Goal: Navigation & Orientation: Find specific page/section

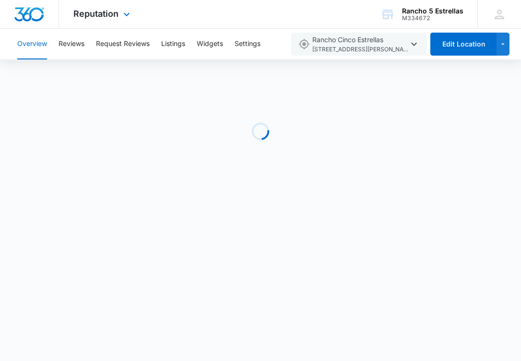
click at [24, 10] on img "Dashboard" at bounding box center [29, 14] width 31 height 14
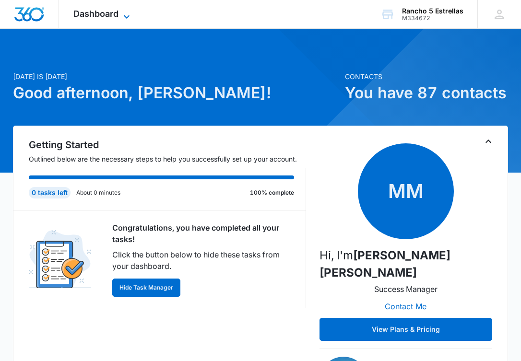
click at [102, 15] on span "Dashboard" at bounding box center [95, 14] width 45 height 10
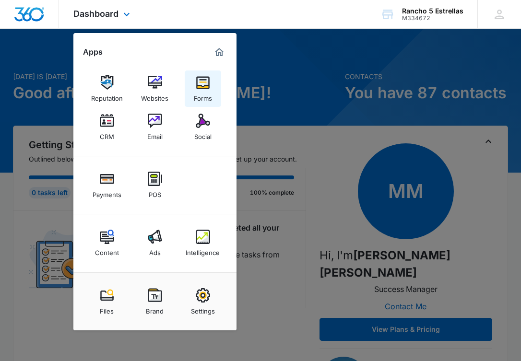
click at [200, 89] on img at bounding box center [203, 82] width 14 height 14
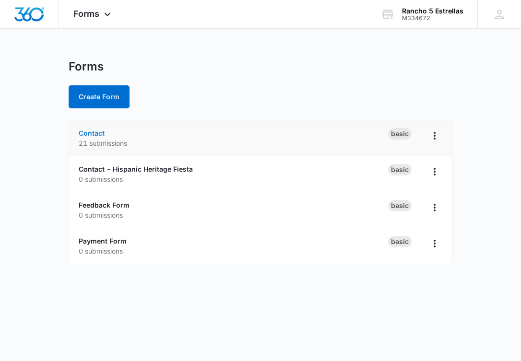
click at [95, 132] on link "Contact" at bounding box center [92, 133] width 26 height 8
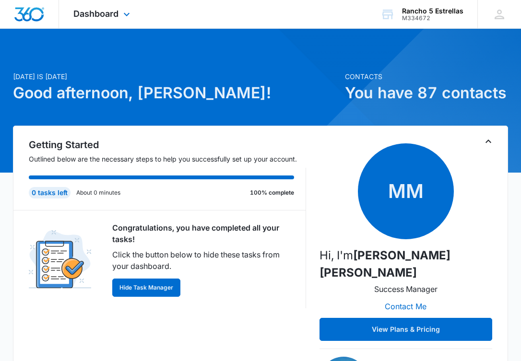
click at [111, 19] on div "Dashboard Apps Reputation Websites Forms CRM Email Social Payments POS Content …" at bounding box center [103, 14] width 88 height 28
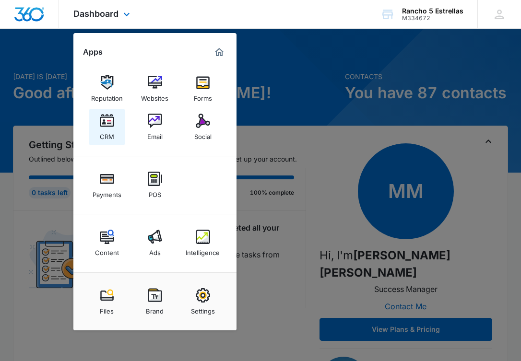
click at [107, 116] on img at bounding box center [107, 121] width 14 height 14
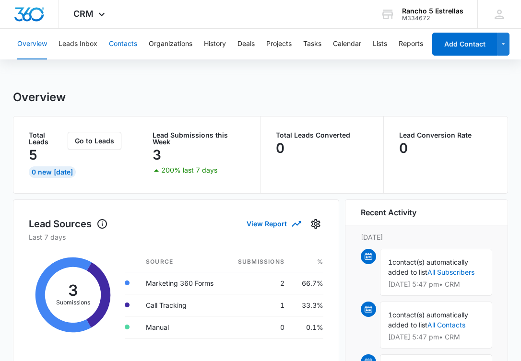
click at [120, 39] on button "Contacts" at bounding box center [123, 44] width 28 height 31
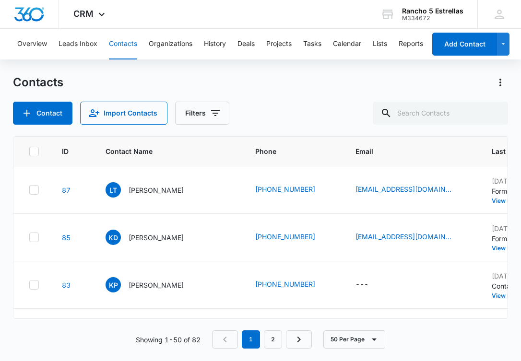
click at [227, 47] on div "Overview Leads Inbox Contacts Organizations History Deals Projects Tasks Calend…" at bounding box center [219, 44] width 414 height 31
click at [224, 46] on button "History" at bounding box center [215, 44] width 22 height 31
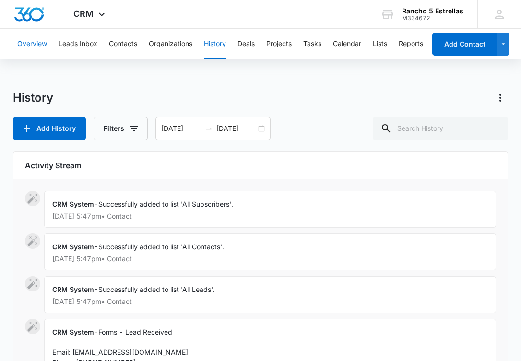
click at [18, 43] on button "Overview" at bounding box center [32, 44] width 30 height 31
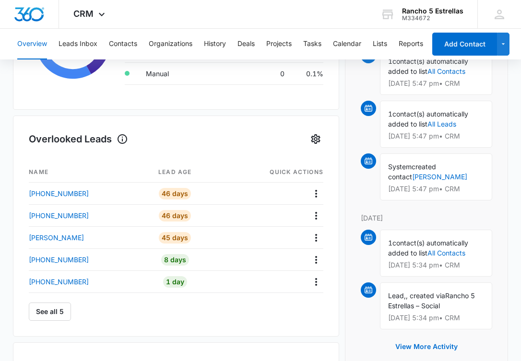
scroll to position [257, 0]
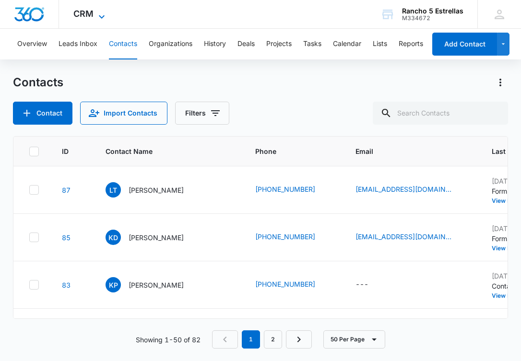
click at [84, 16] on span "CRM" at bounding box center [83, 14] width 20 height 10
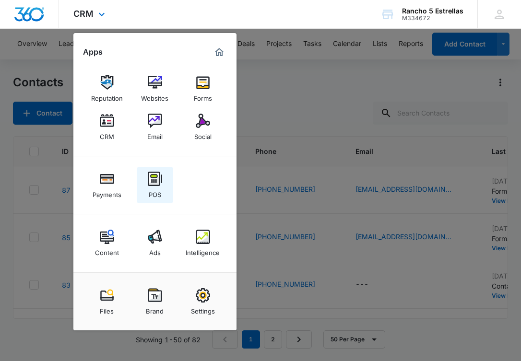
click at [141, 178] on link "POS" at bounding box center [155, 185] width 36 height 36
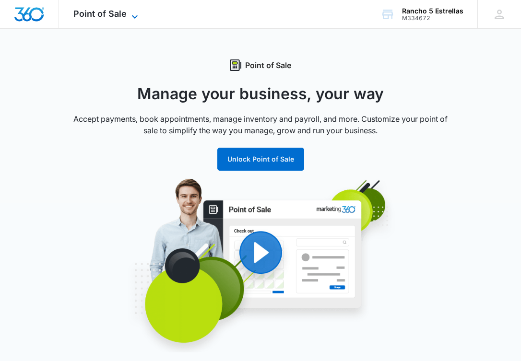
click at [108, 12] on span "Point of Sale" at bounding box center [99, 14] width 53 height 10
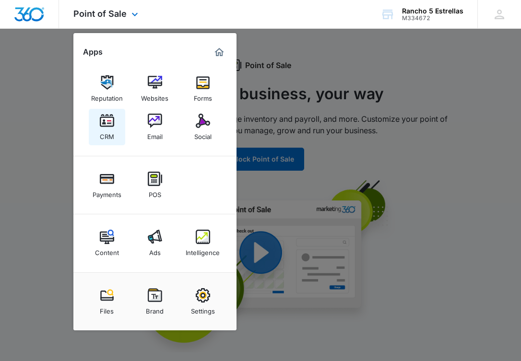
click at [105, 126] on img at bounding box center [107, 121] width 14 height 14
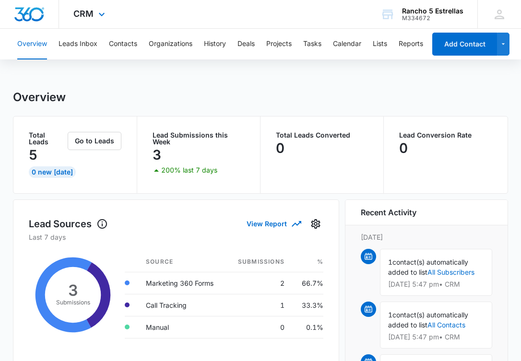
click at [97, 21] on div "CRM Apps Reputation Websites Forms CRM Email Social Payments POS Content Ads In…" at bounding box center [90, 14] width 63 height 28
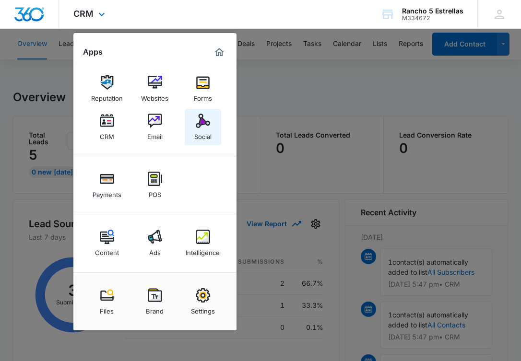
click at [198, 125] on img at bounding box center [203, 121] width 14 height 14
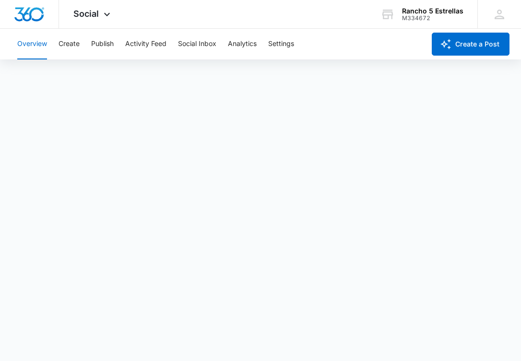
scroll to position [2, 0]
click at [83, 53] on div "Overview Create Publish Activity Feed Social Inbox Analytics Settings" at bounding box center [218, 44] width 413 height 31
click at [103, 8] on div "Social Apps Reputation Websites Forms CRM Email Social Payments POS Content Ads…" at bounding box center [93, 14] width 68 height 28
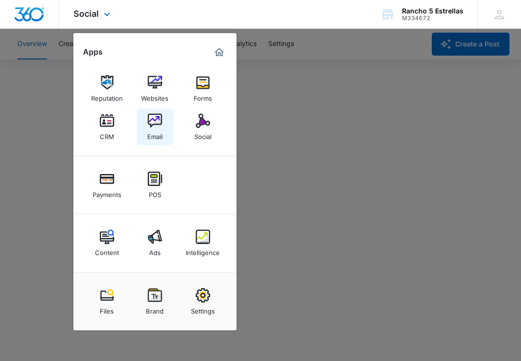
click at [162, 133] on div "Email" at bounding box center [154, 134] width 15 height 12
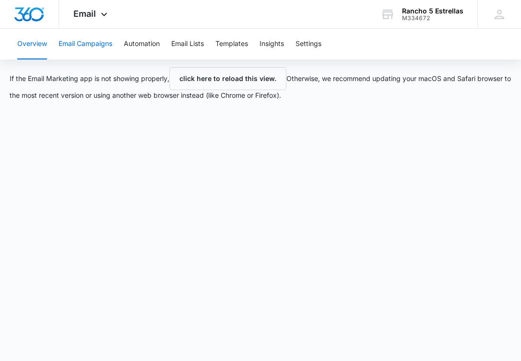
click at [94, 36] on button "Email Campaigns" at bounding box center [86, 44] width 54 height 31
click at [147, 44] on button "Automation" at bounding box center [142, 44] width 36 height 31
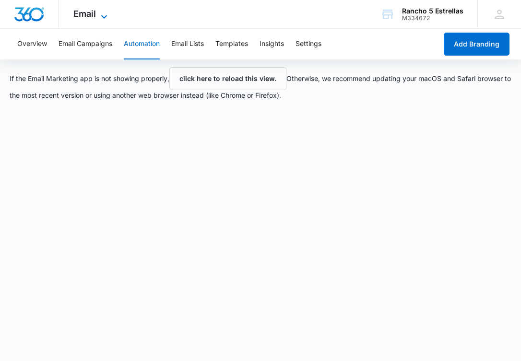
click at [95, 15] on span "Email" at bounding box center [84, 14] width 23 height 10
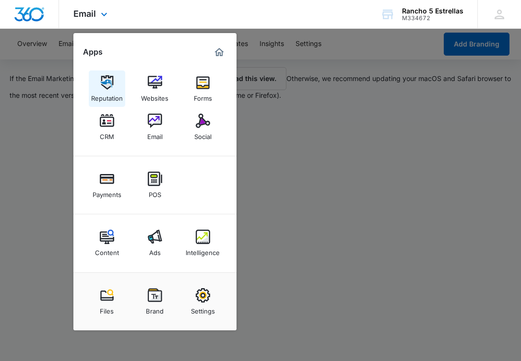
click at [113, 94] on div "Reputation" at bounding box center [107, 96] width 32 height 12
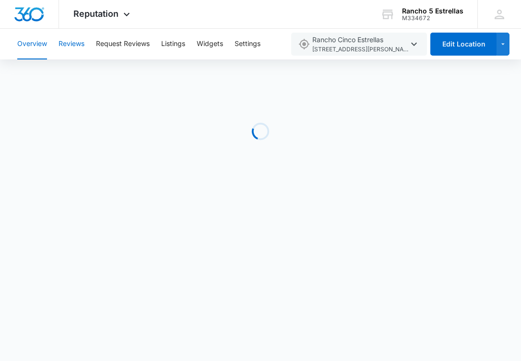
click at [78, 46] on button "Reviews" at bounding box center [72, 44] width 26 height 31
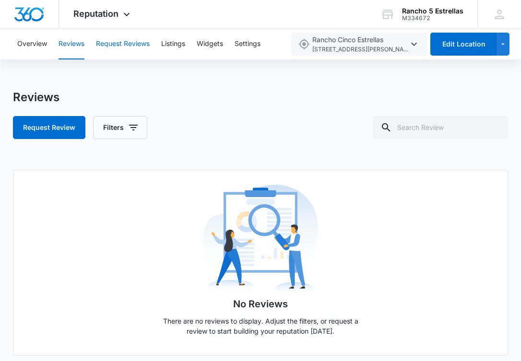
click at [122, 50] on button "Request Reviews" at bounding box center [123, 44] width 54 height 31
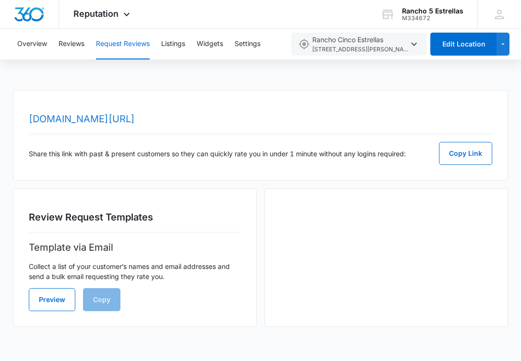
click at [131, 123] on link "[DOMAIN_NAME][URL]" at bounding box center [82, 119] width 106 height 12
click at [463, 150] on button "Copy Link" at bounding box center [465, 153] width 53 height 23
click at [129, 12] on icon at bounding box center [127, 17] width 12 height 12
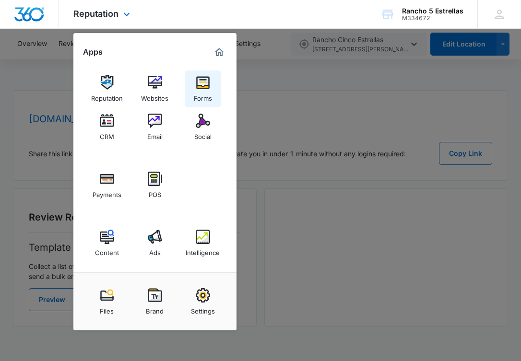
click at [203, 90] on div "Forms" at bounding box center [203, 96] width 18 height 12
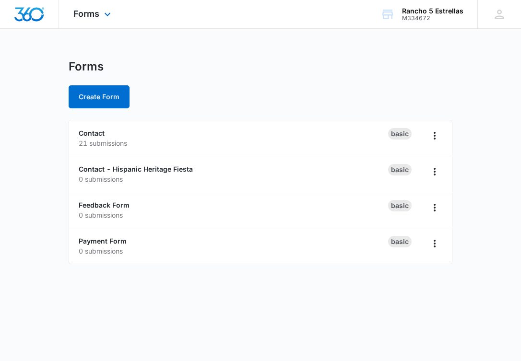
click at [93, 8] on div "Forms Apps Reputation Websites Forms CRM Email Social Payments POS Content Ads …" at bounding box center [93, 14] width 69 height 28
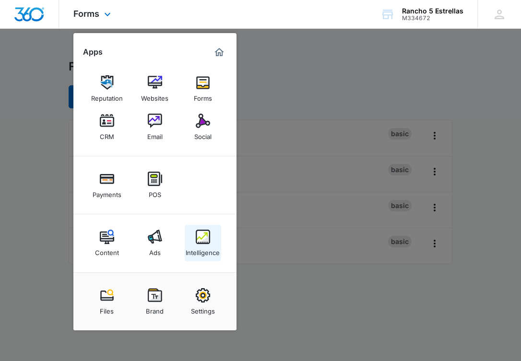
click at [205, 238] on img at bounding box center [203, 237] width 14 height 14
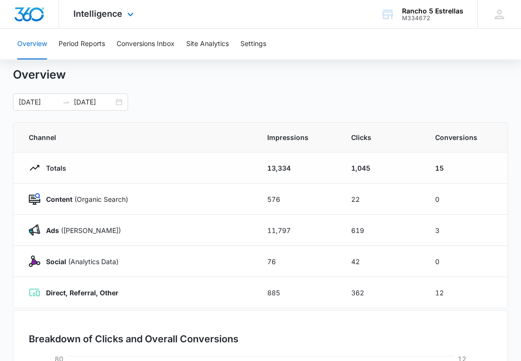
scroll to position [25, 0]
